Goal: Check status: Check status

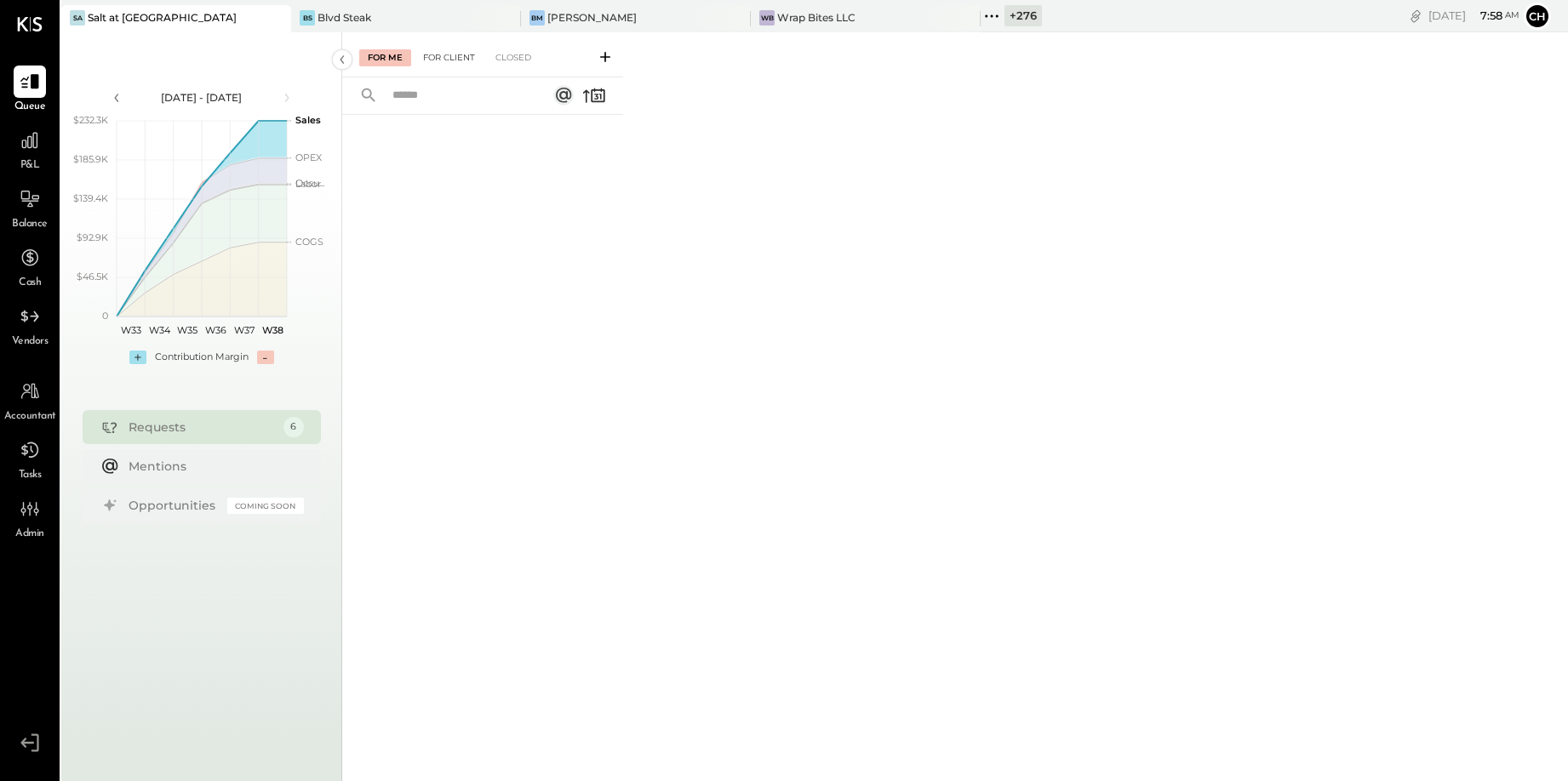
click at [447, 58] on div "For Client" at bounding box center [448, 58] width 69 height 17
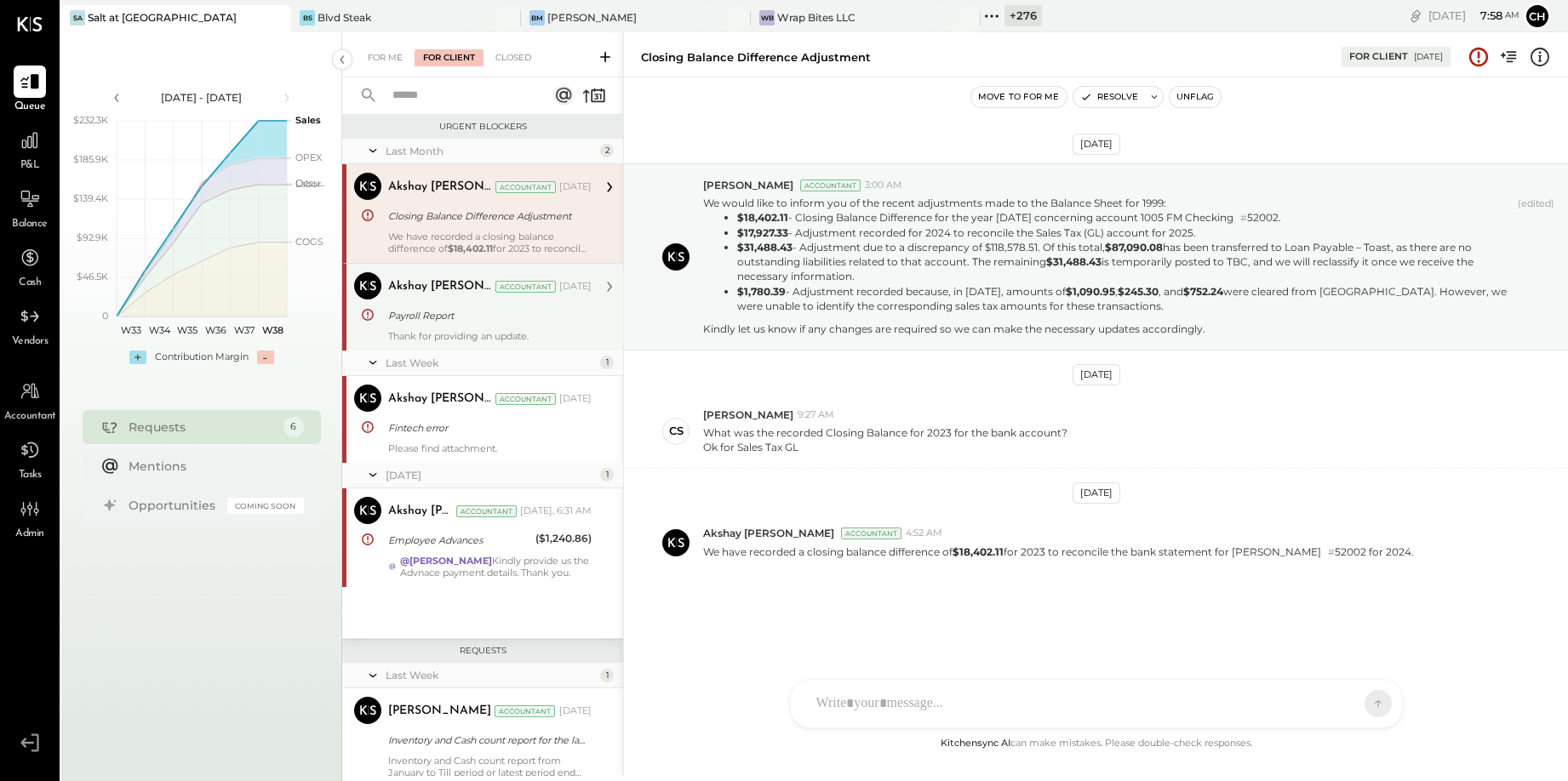
click at [430, 273] on div "Akshay [PERSON_NAME] Accountant [DATE]" at bounding box center [490, 287] width 203 height 29
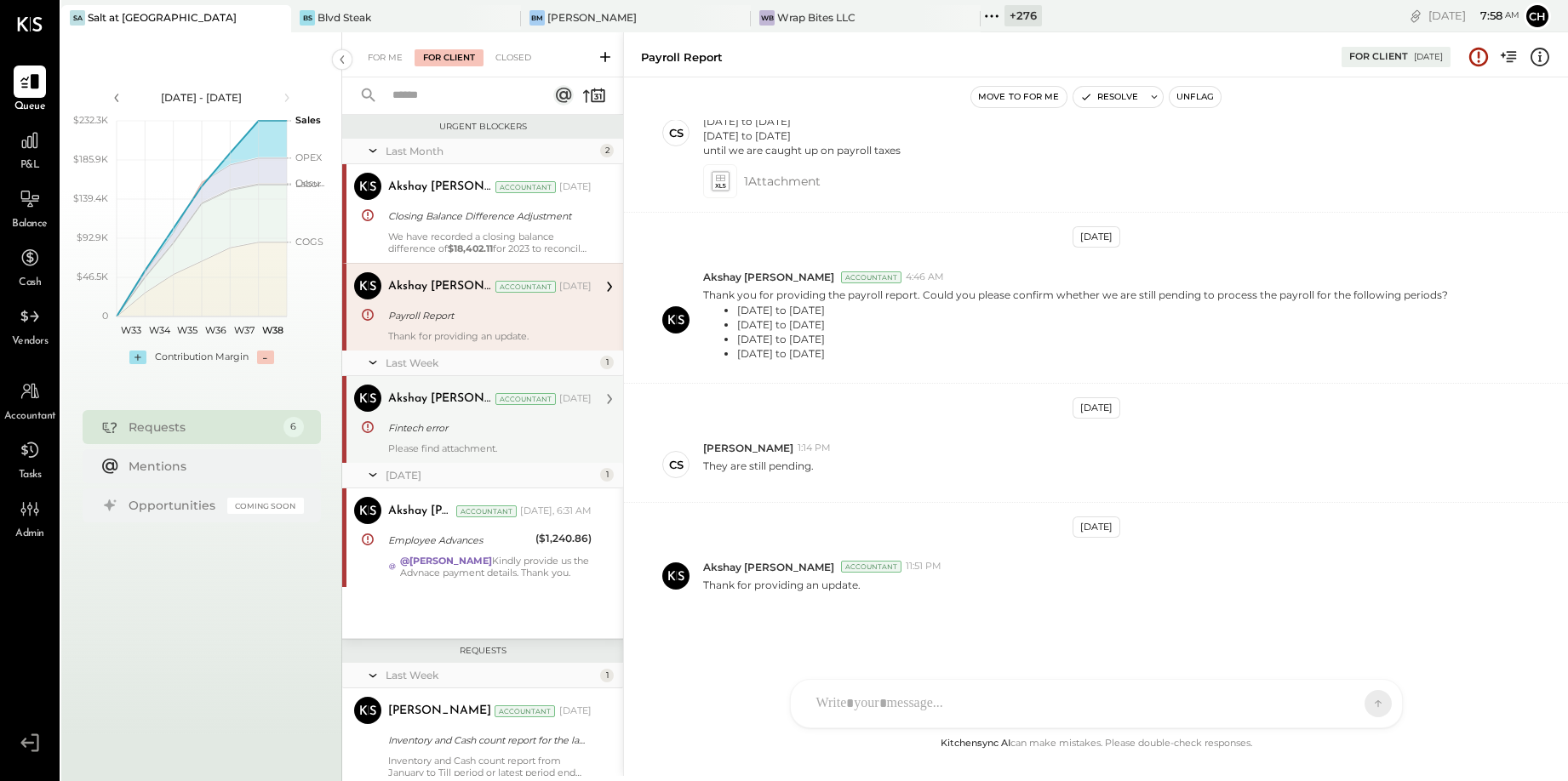
click at [434, 409] on div "Akshay [PERSON_NAME] Accountant [DATE]" at bounding box center [490, 398] width 203 height 23
